Goal: Information Seeking & Learning: Learn about a topic

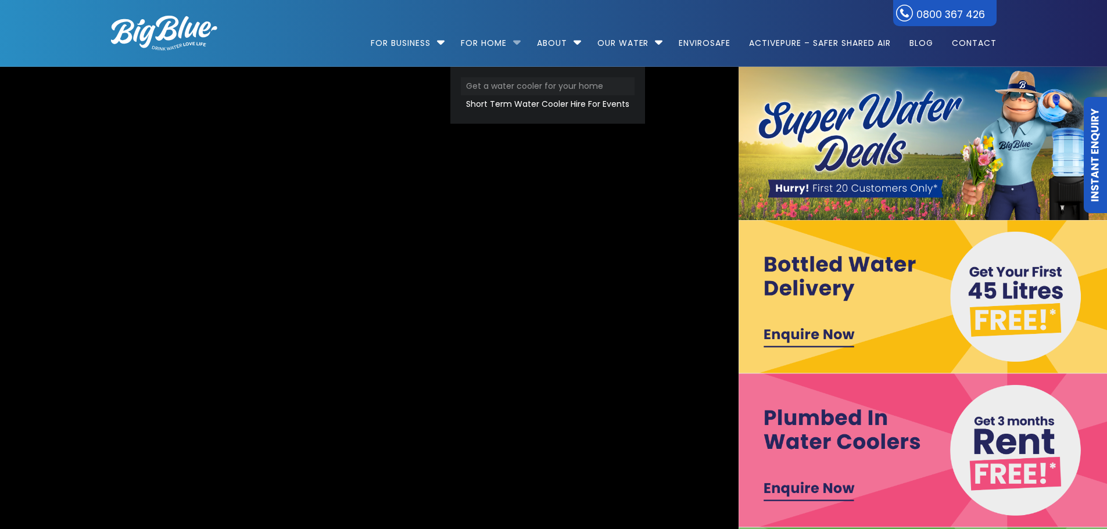
click at [499, 88] on link "Get a water cooler for your home" at bounding box center [548, 86] width 174 height 18
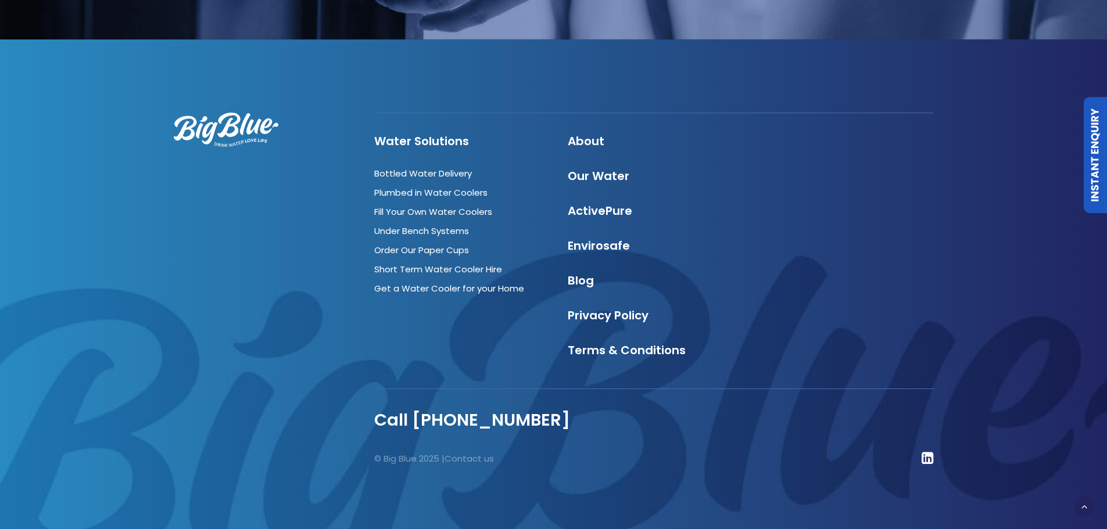
scroll to position [2506, 0]
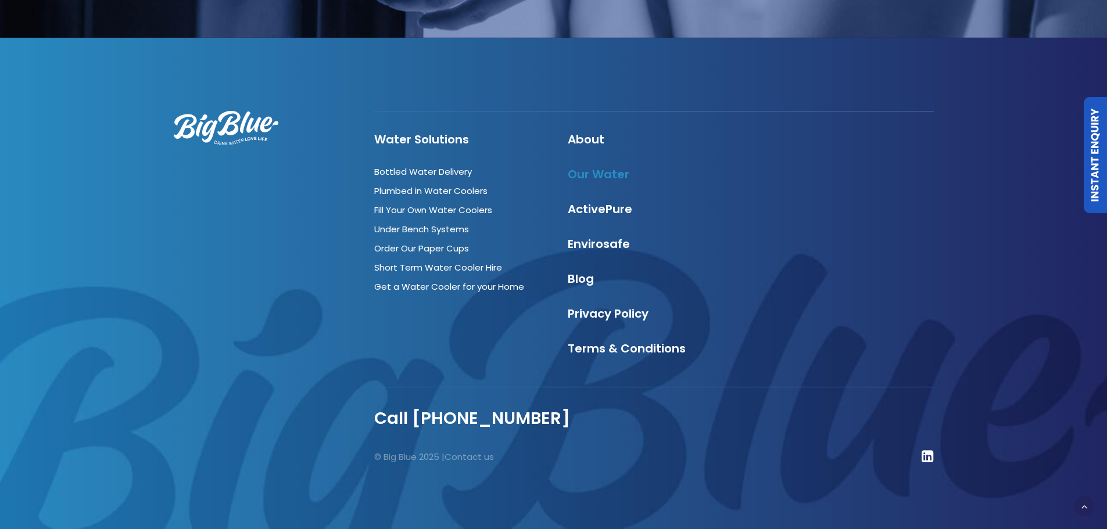
click at [613, 171] on link "Our Water" at bounding box center [599, 174] width 62 height 16
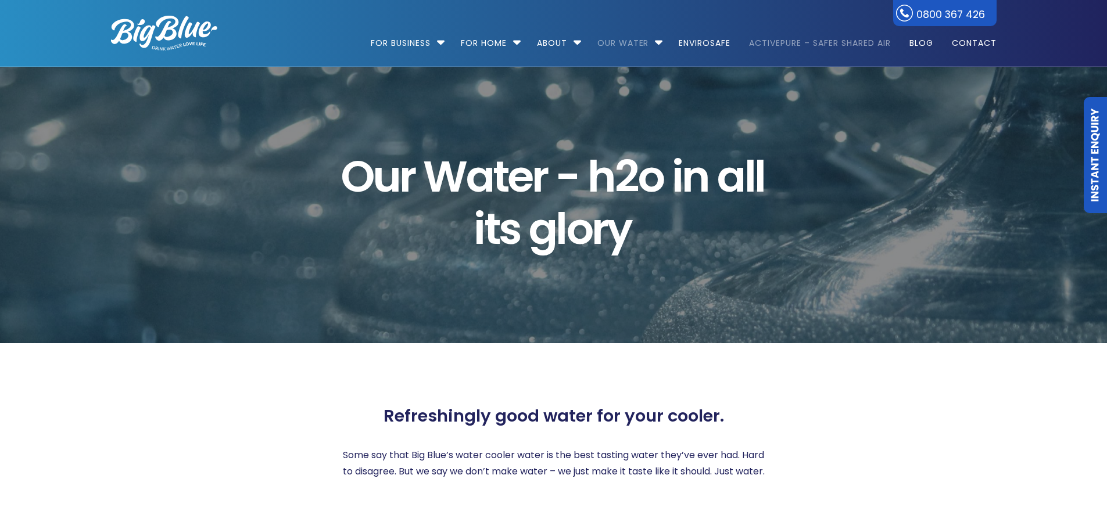
click at [800, 51] on link "ActivePure – Safer Shared Air" at bounding box center [819, 37] width 157 height 75
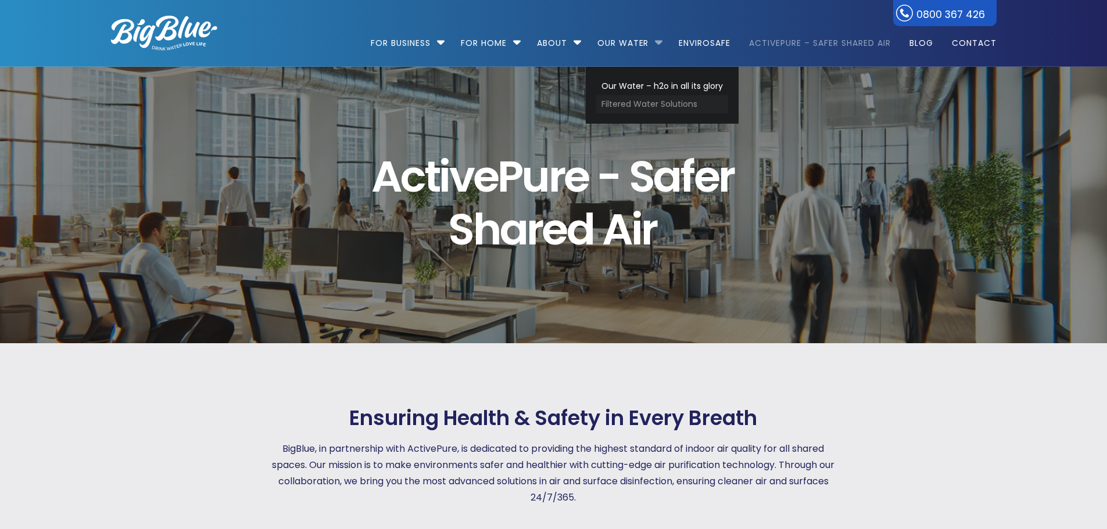
click at [635, 105] on link "Filtered Water Solutions" at bounding box center [662, 104] width 132 height 18
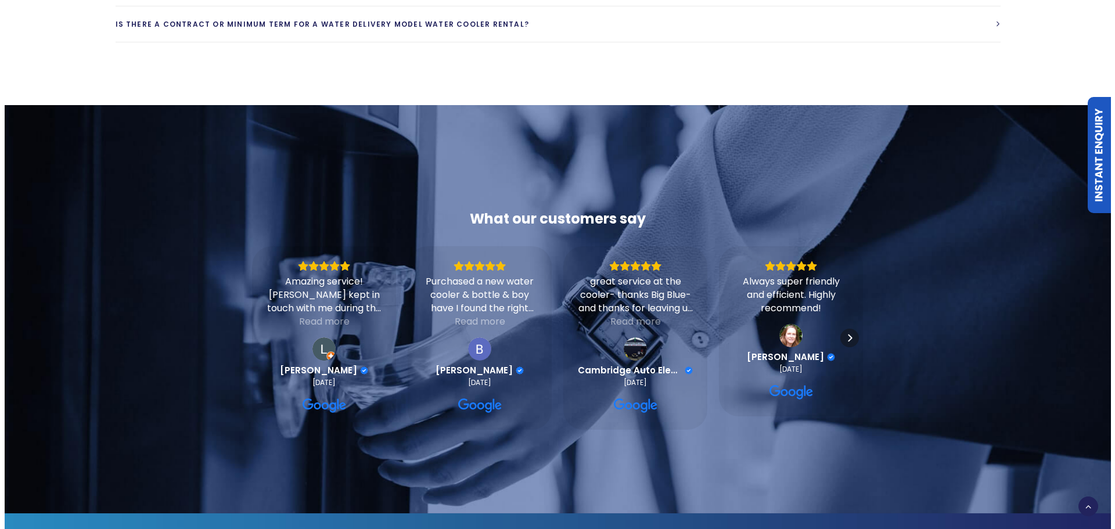
scroll to position [2834, 0]
